Goal: Check status: Check status

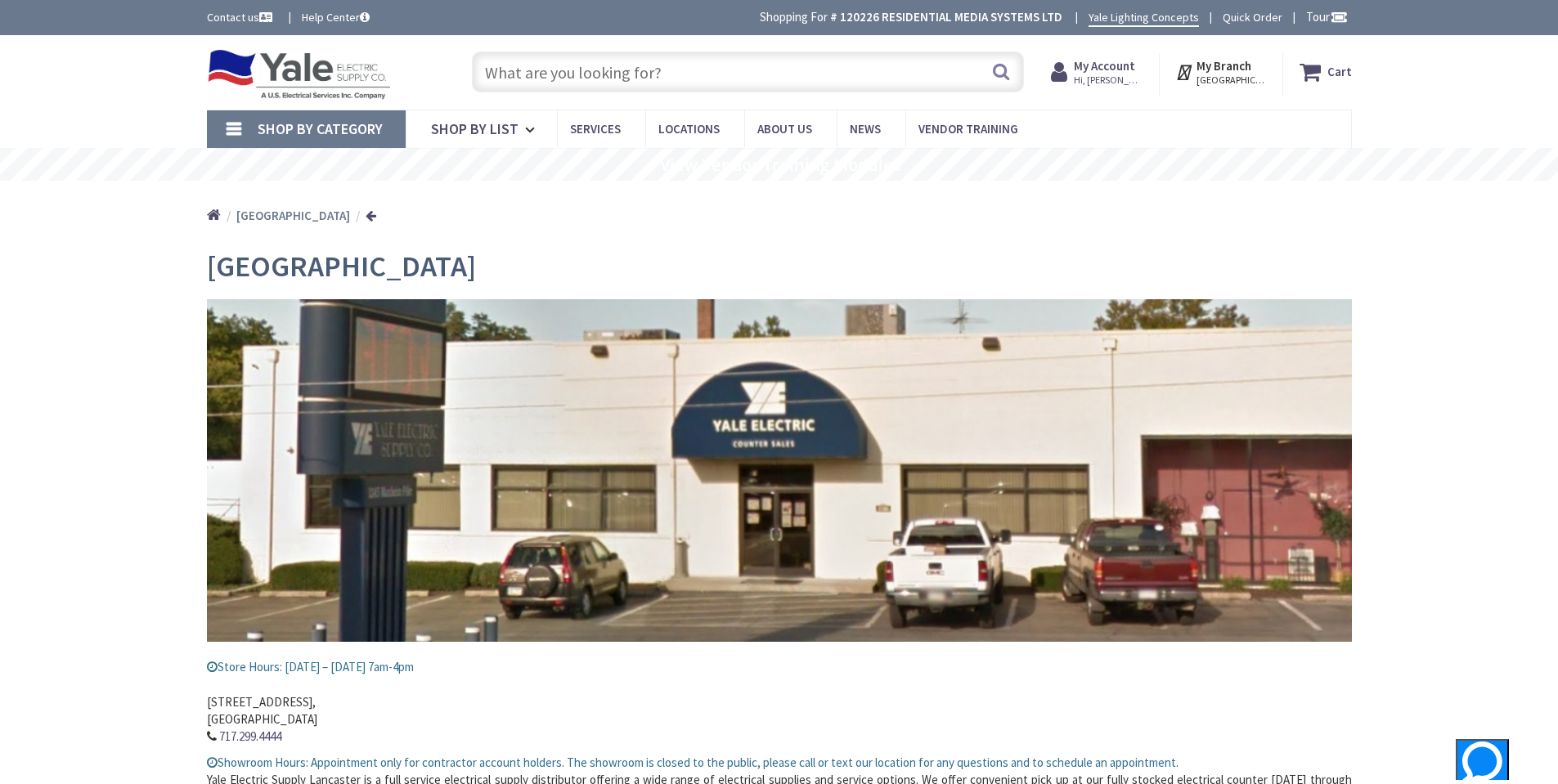
click at [1126, 69] on strong "My Account" at bounding box center [1104, 65] width 61 height 16
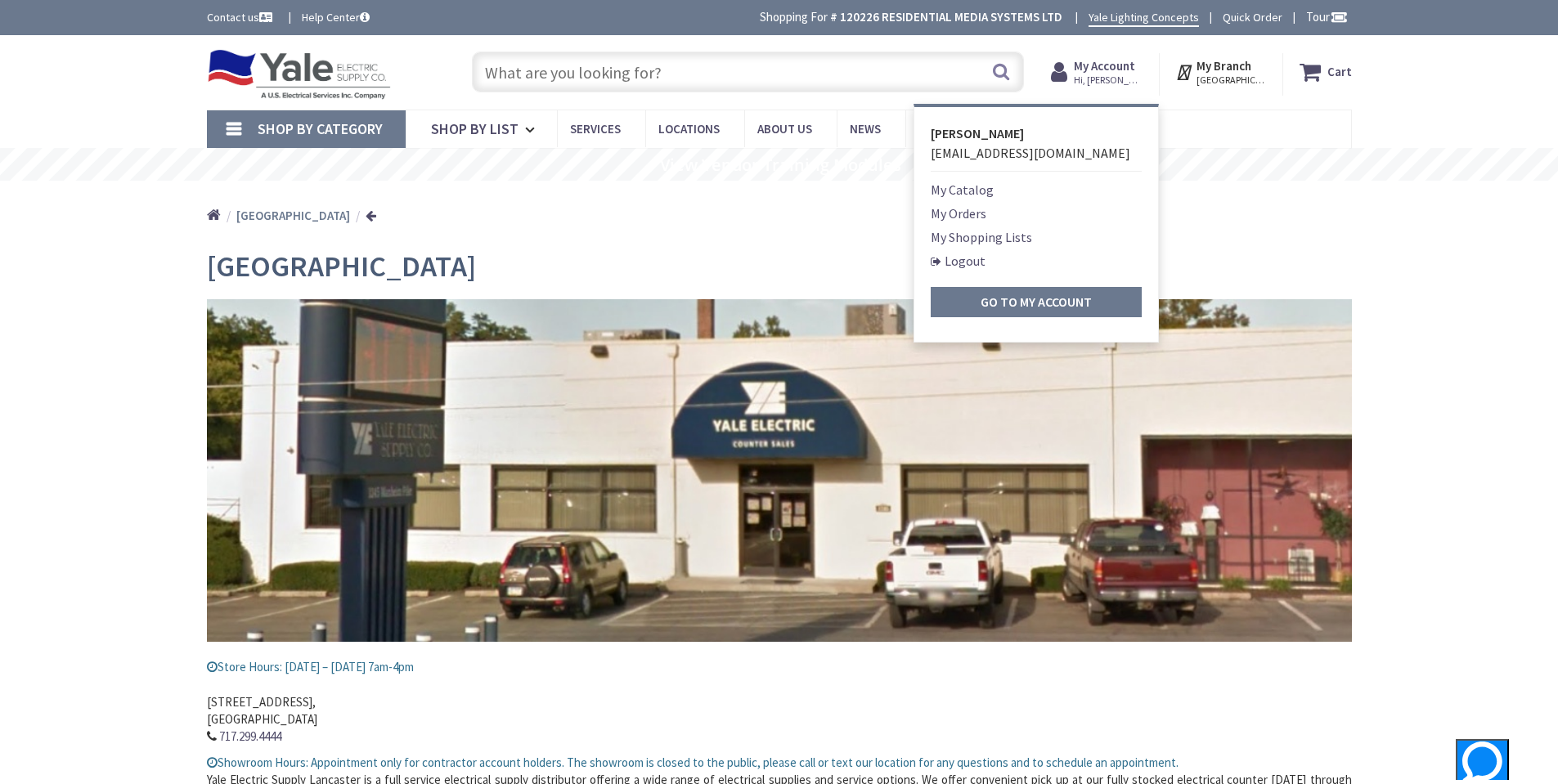
click at [987, 211] on link "My Orders" at bounding box center [959, 214] width 56 height 20
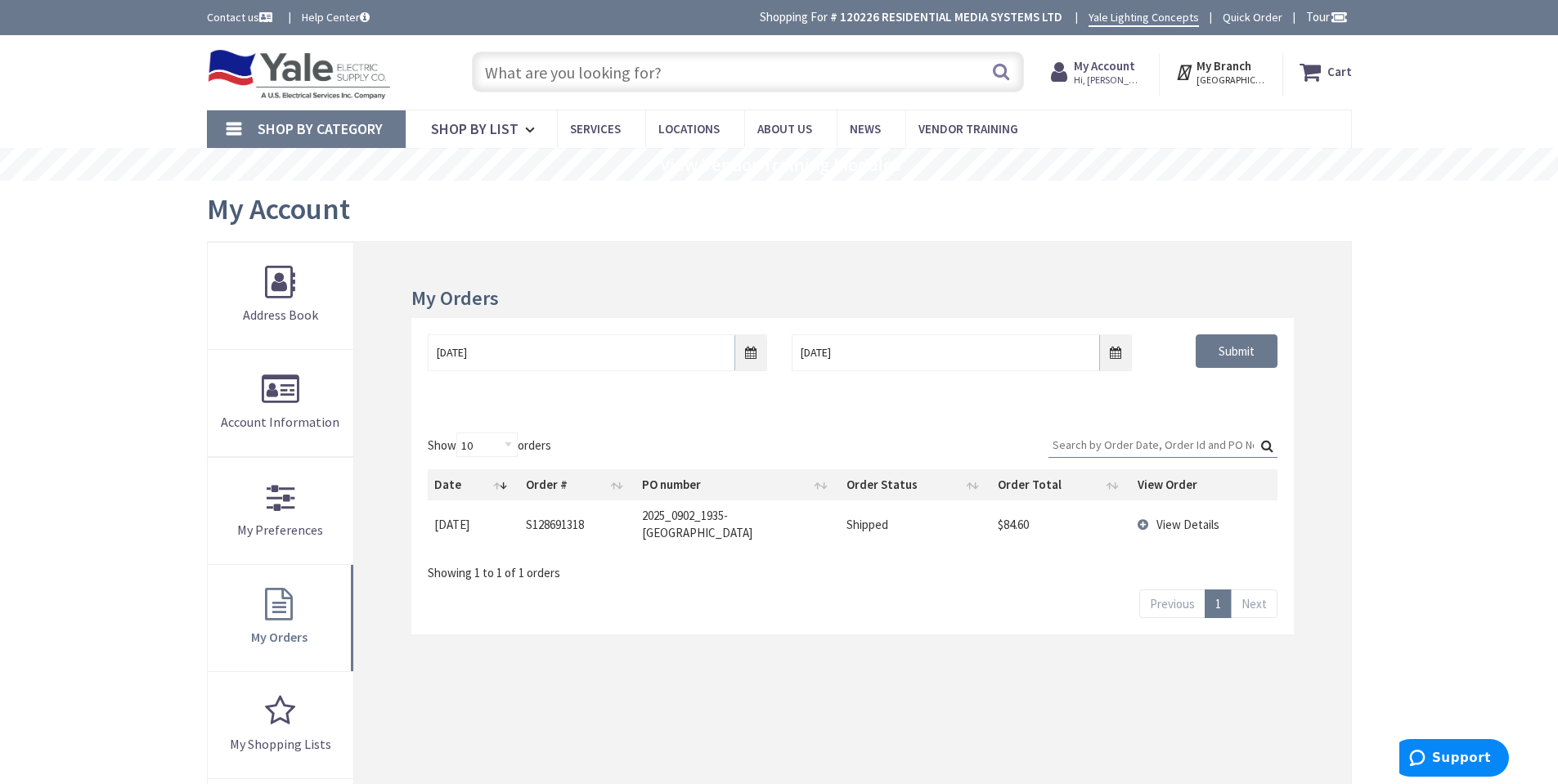
click at [1170, 516] on span "View Details" at bounding box center [1188, 524] width 63 height 16
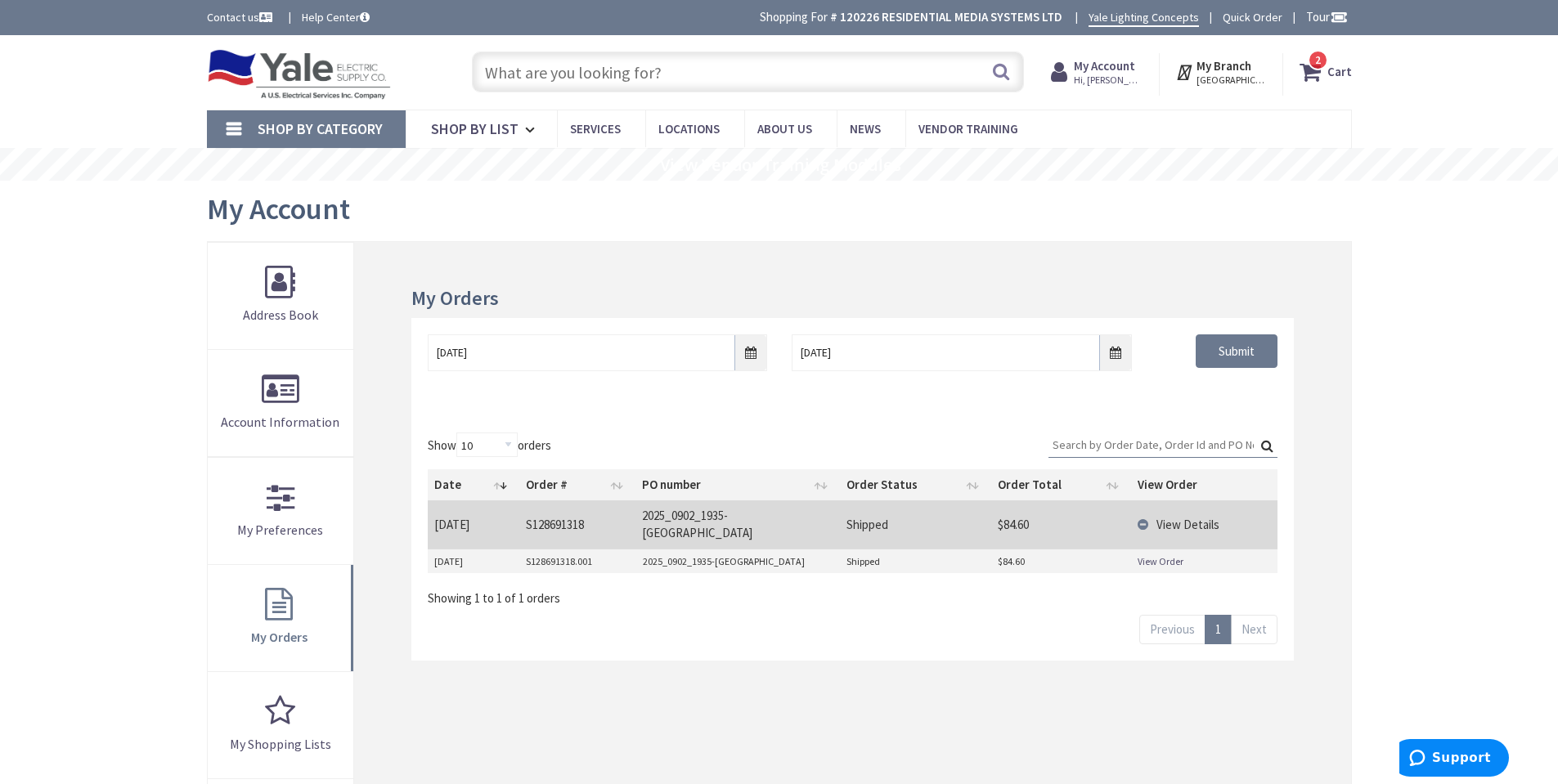
click at [1173, 517] on span "View Details" at bounding box center [1188, 524] width 63 height 16
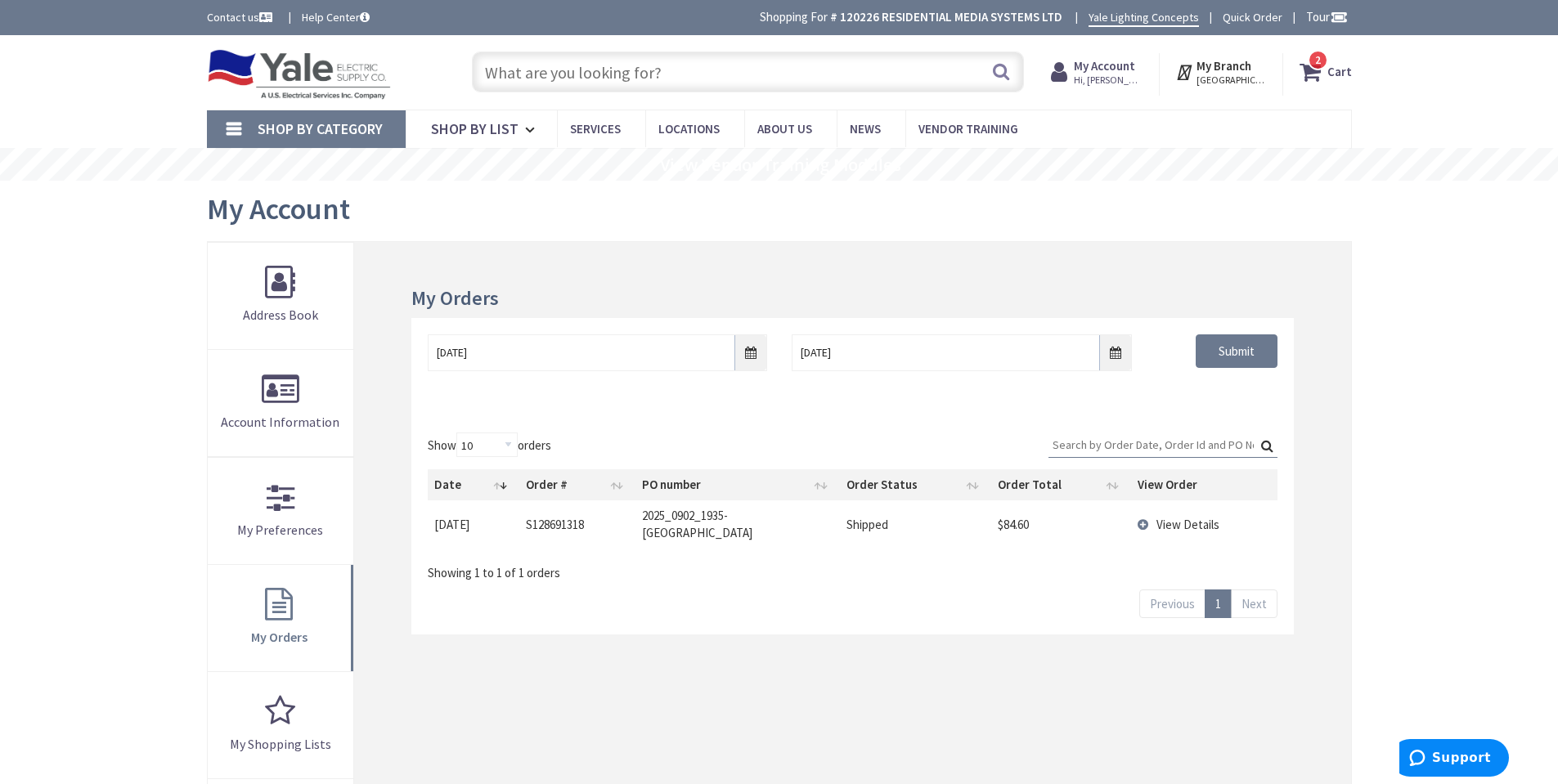
click at [1173, 517] on span "View Details" at bounding box center [1188, 524] width 63 height 16
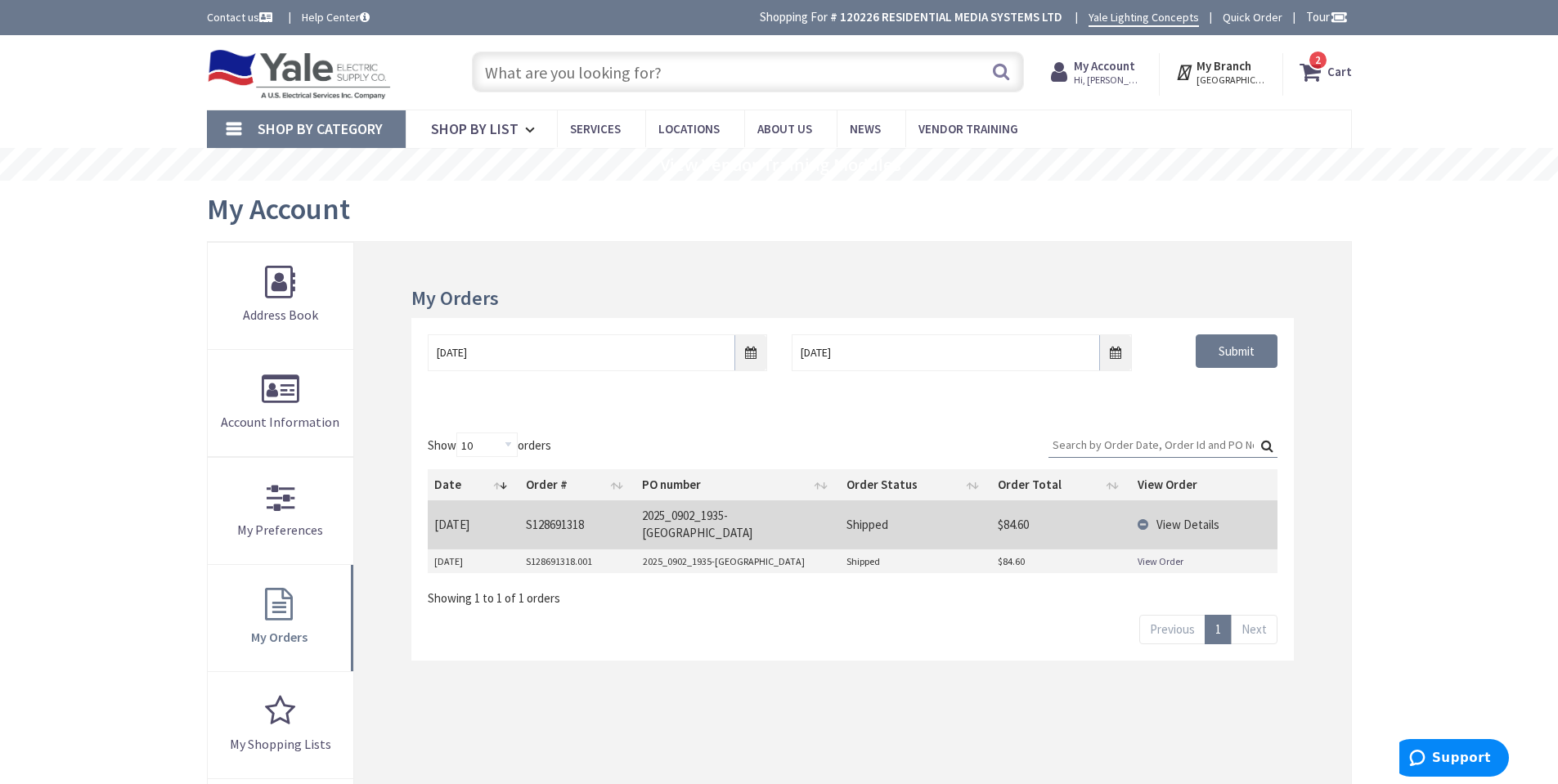
click at [1164, 554] on link "View Order" at bounding box center [1160, 561] width 46 height 14
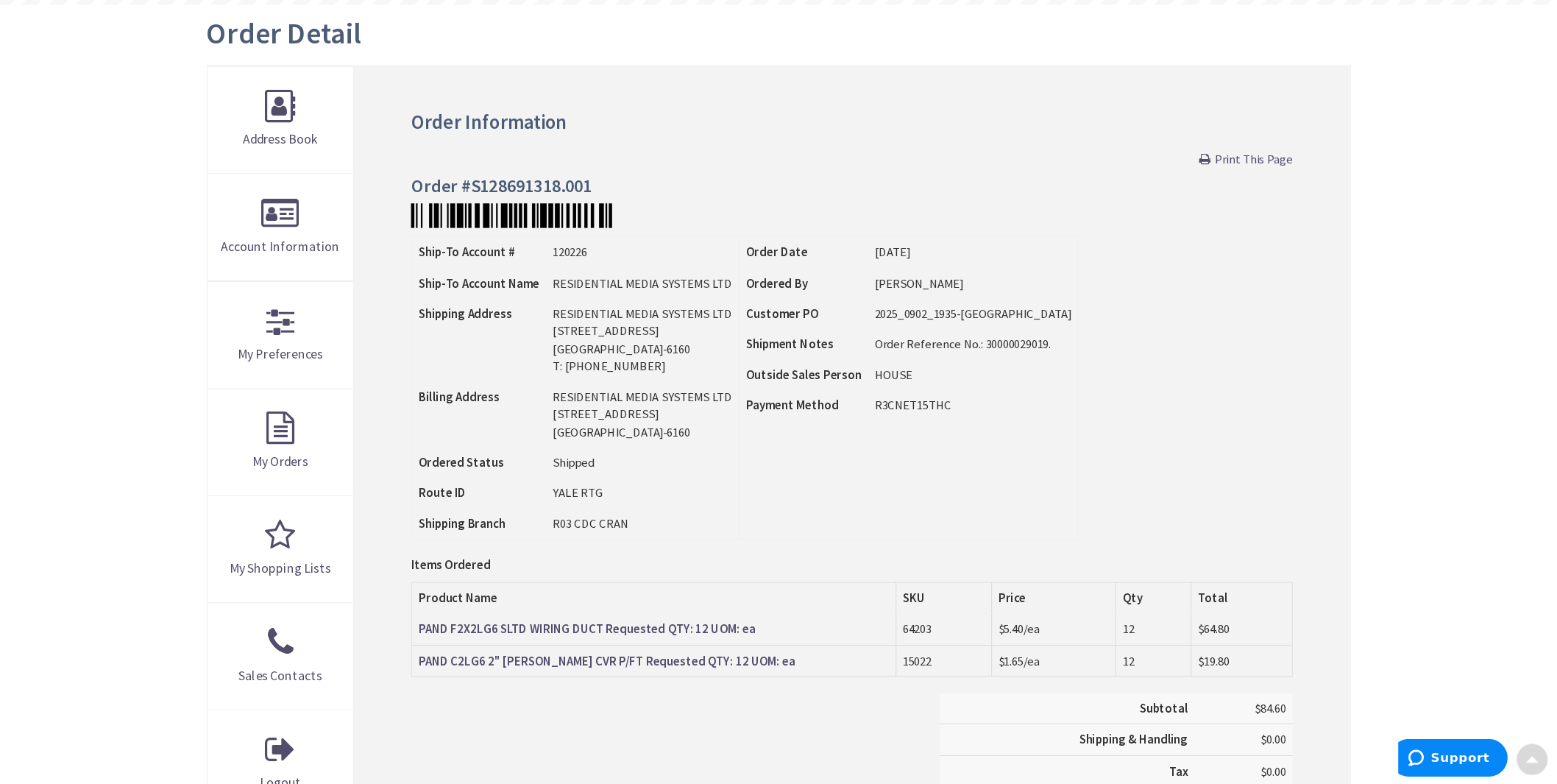
scroll to position [221, 0]
